Goal: Navigation & Orientation: Find specific page/section

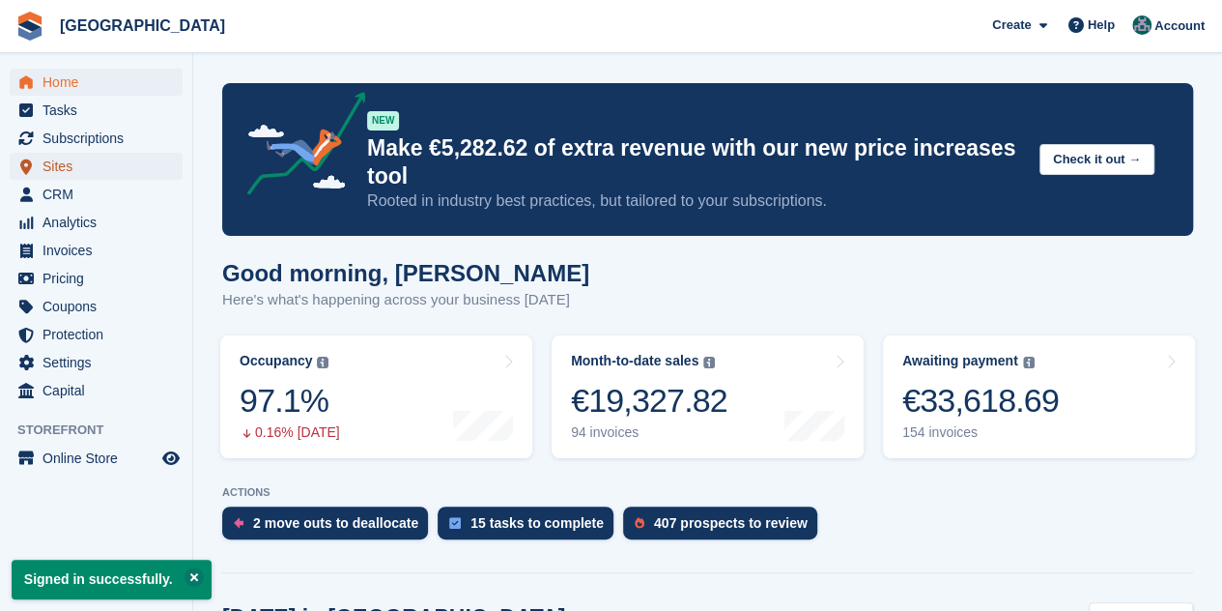
click at [56, 167] on span "Sites" at bounding box center [101, 166] width 116 height 27
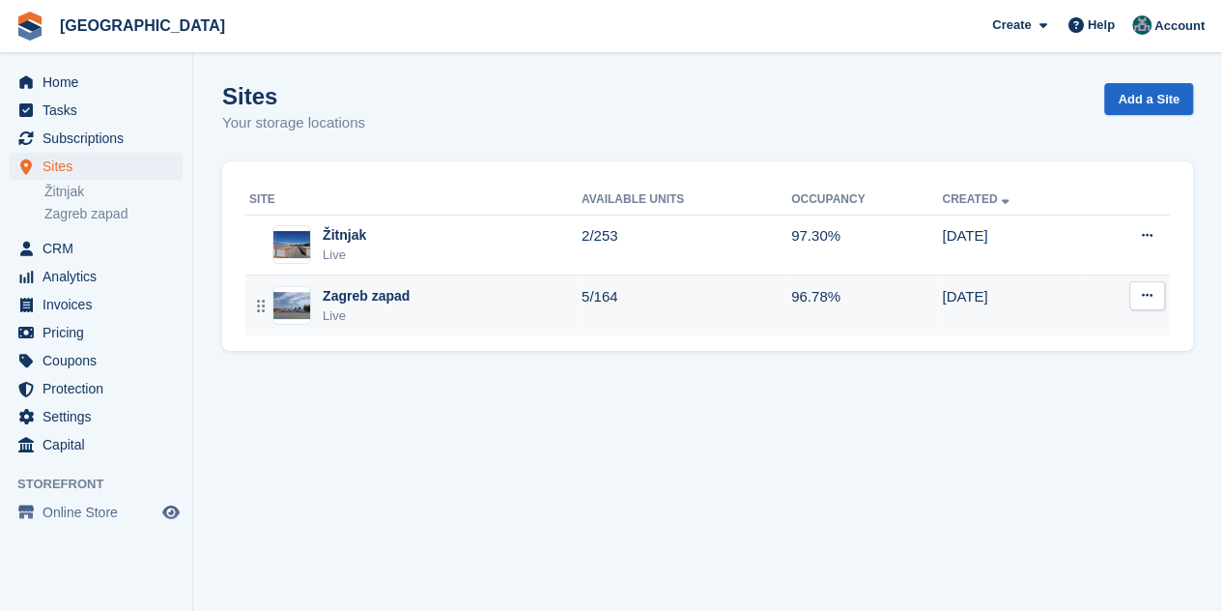
click at [418, 312] on div "Zagreb zapad Live" at bounding box center [415, 306] width 332 height 40
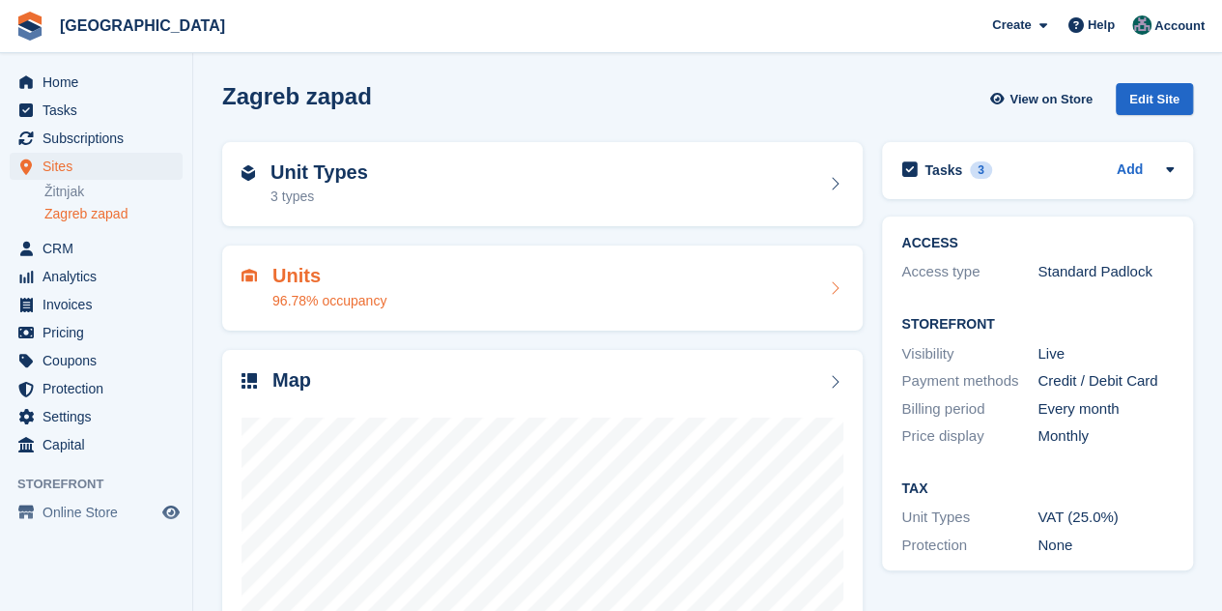
scroll to position [213, 0]
